Goal: Check status: Check status

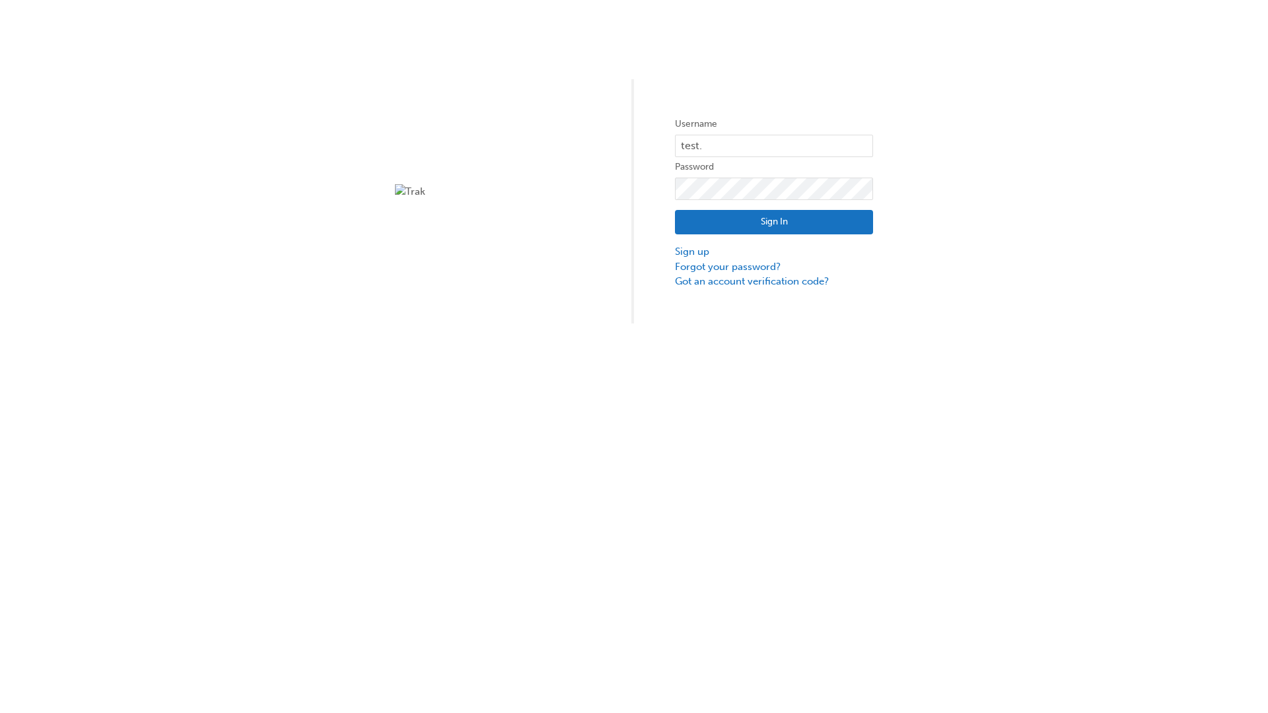
type input "test.e2e.user31"
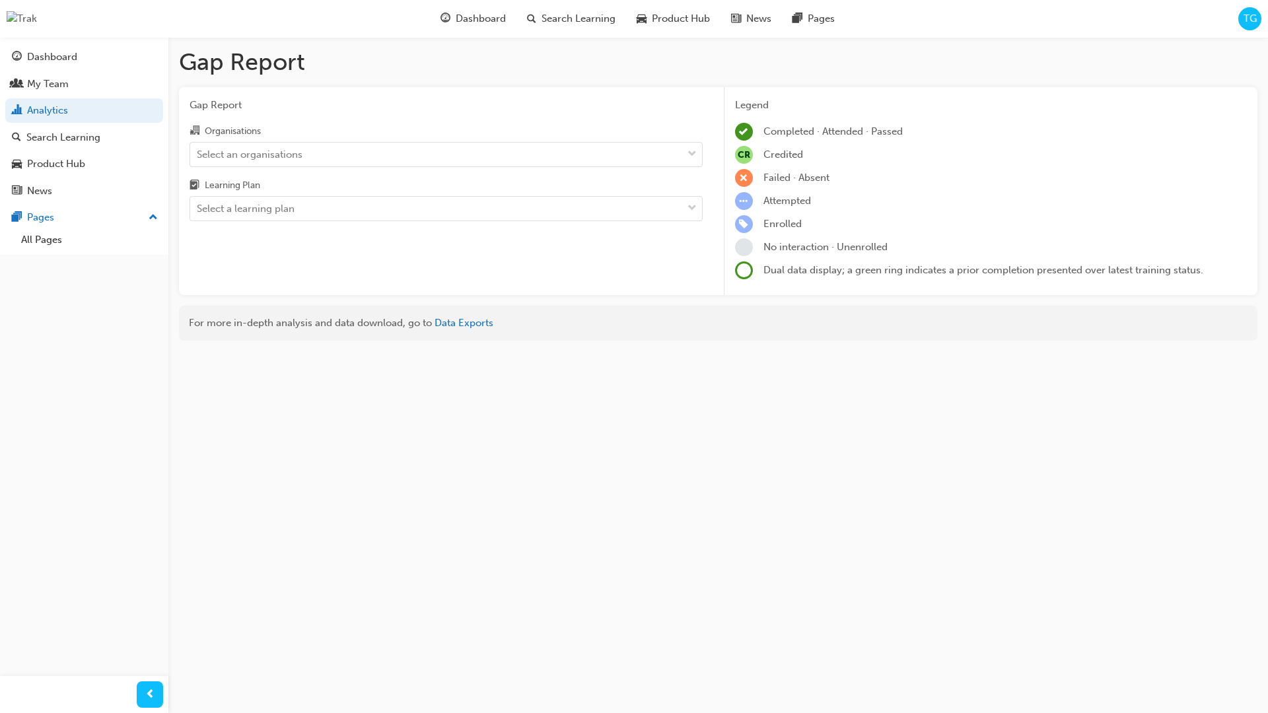
click at [198, 154] on input "Organisations Select an organisations" at bounding box center [197, 153] width 1 height 11
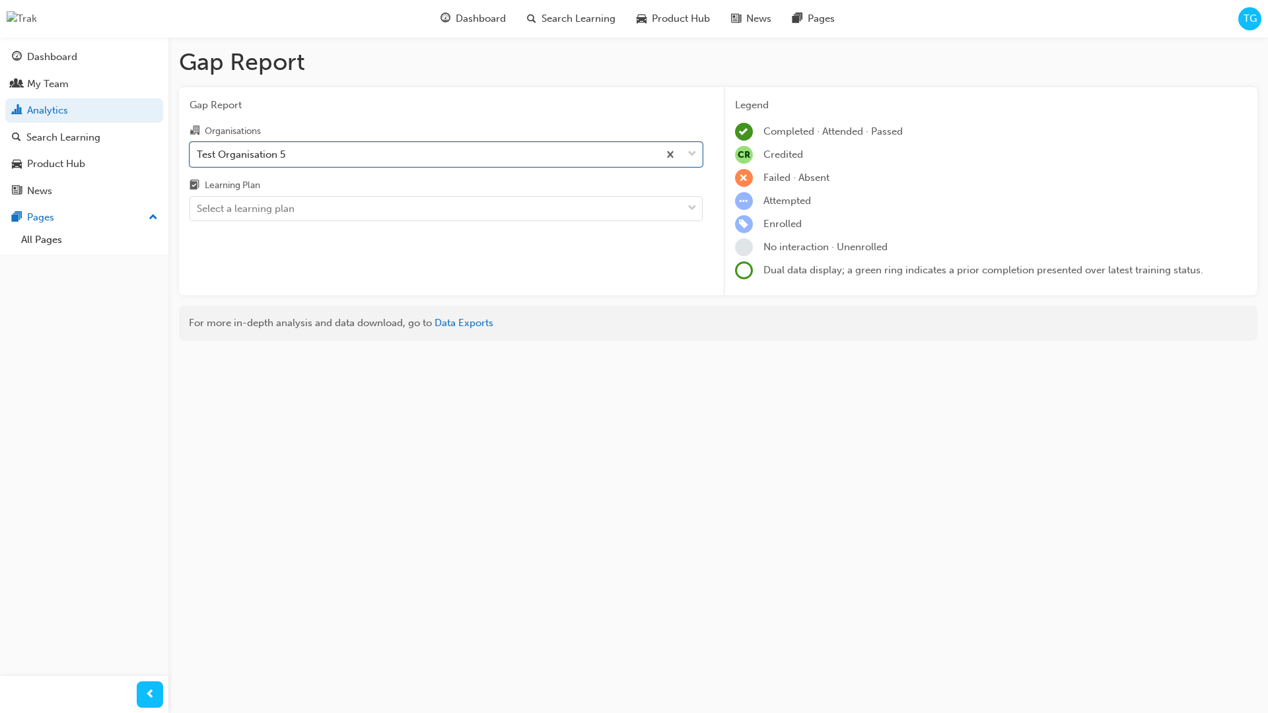
click at [198, 209] on input "Learning Plan Select a learning plan" at bounding box center [197, 208] width 1 height 11
